Goal: Check status: Check status

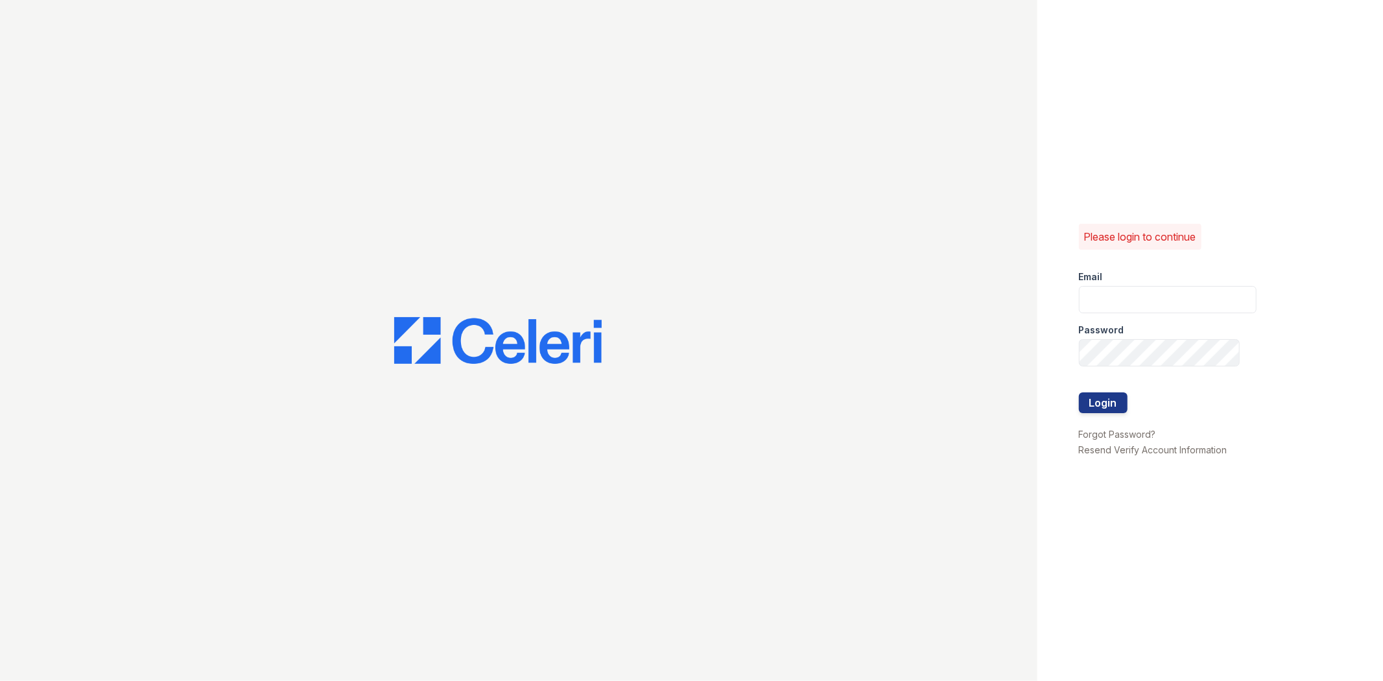
click at [1165, 321] on div "Password" at bounding box center [1168, 326] width 178 height 26
click at [1165, 301] on input "email" at bounding box center [1168, 299] width 178 height 27
type input "[EMAIL_ADDRESS][DOMAIN_NAME]"
click at [1077, 355] on div "Please login to continue Email [EMAIL_ADDRESS][DOMAIN_NAME] Password Login Forg…" at bounding box center [1210, 340] width 346 height 681
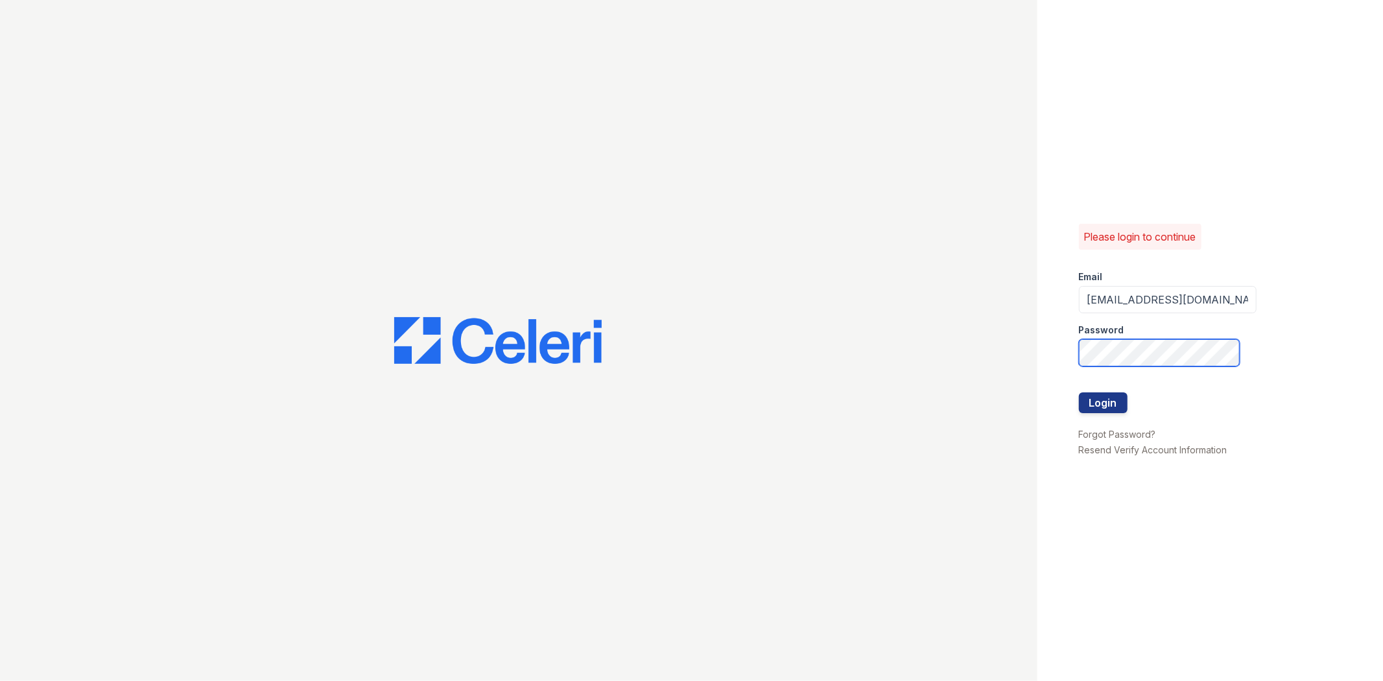
click at [1079, 392] on button "Login" at bounding box center [1103, 402] width 49 height 21
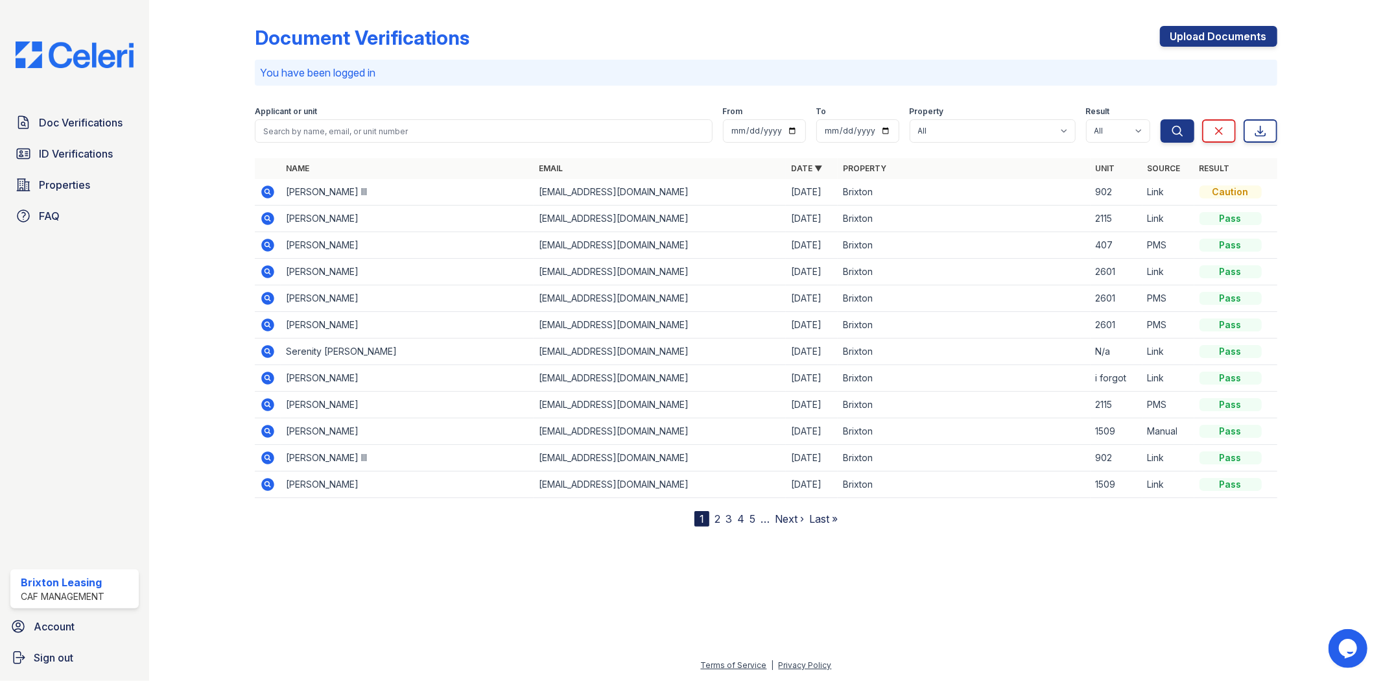
click at [270, 191] on icon at bounding box center [268, 191] width 13 height 13
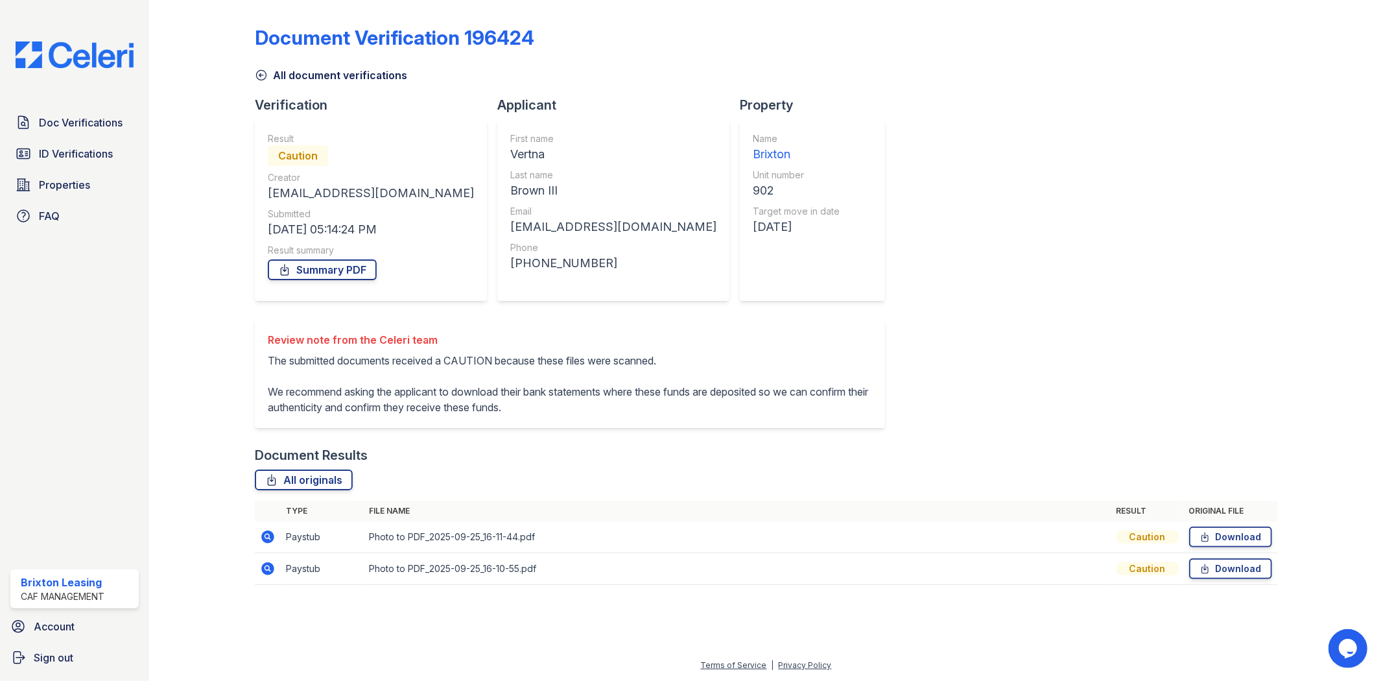
click at [266, 538] on icon at bounding box center [268, 537] width 16 height 16
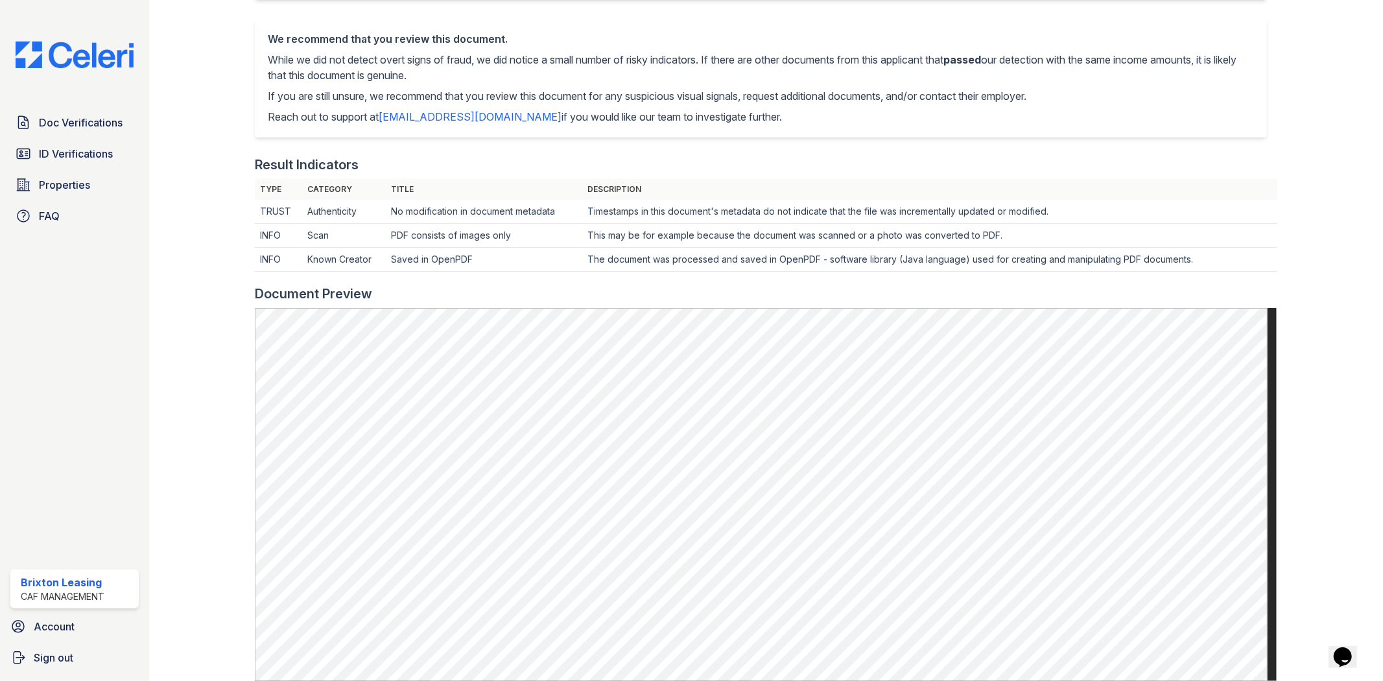
scroll to position [639, 0]
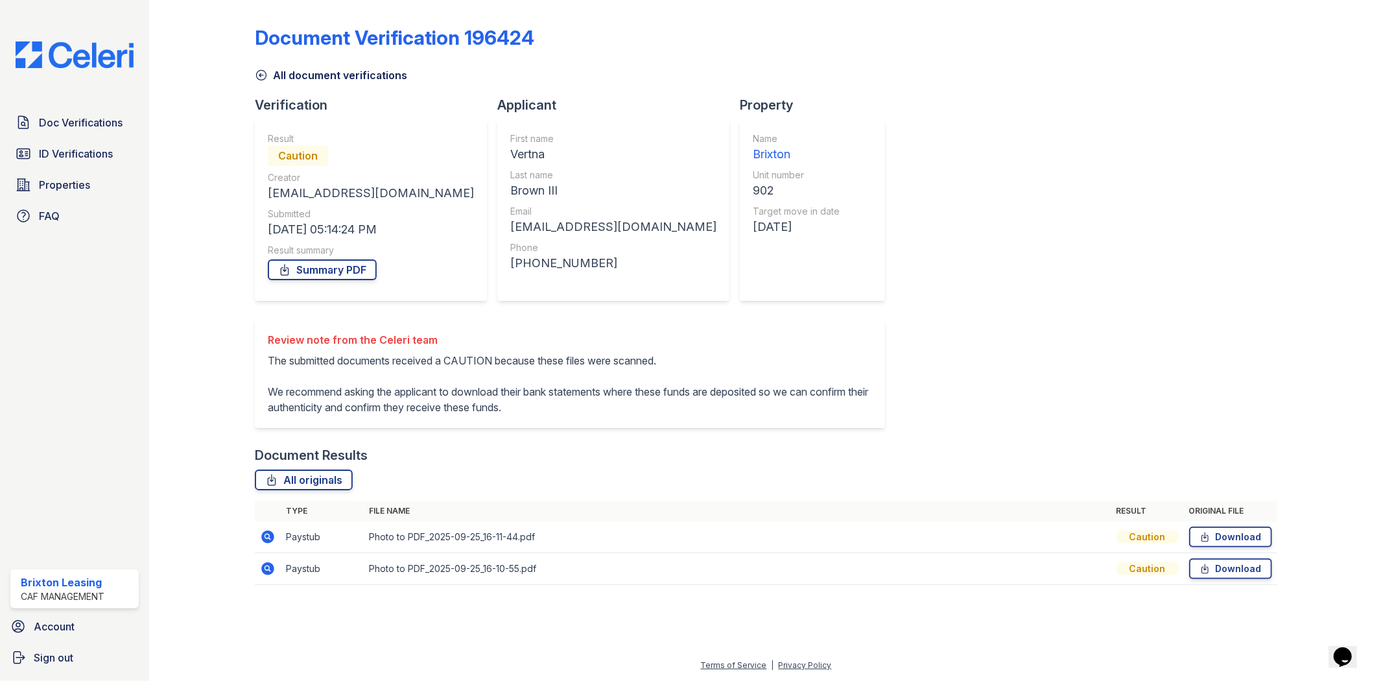
click at [270, 569] on icon at bounding box center [268, 568] width 13 height 13
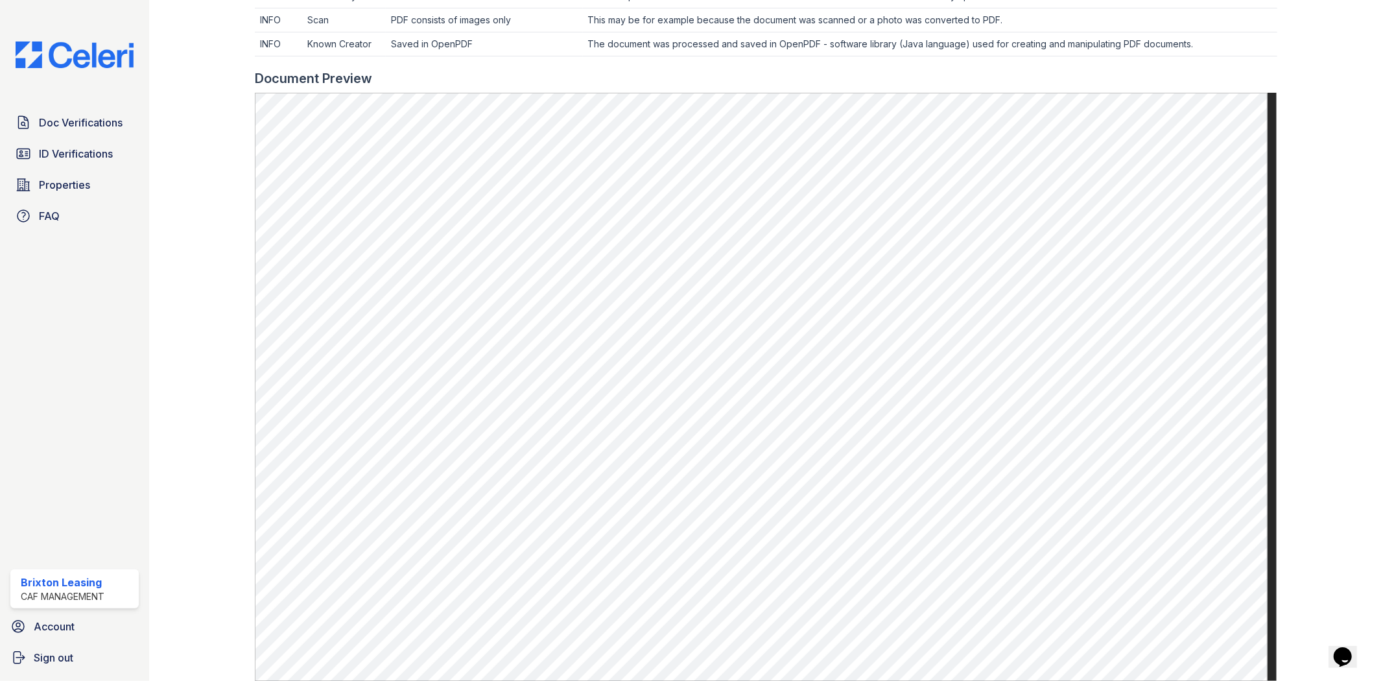
scroll to position [639, 0]
